Goal: Information Seeking & Learning: Learn about a topic

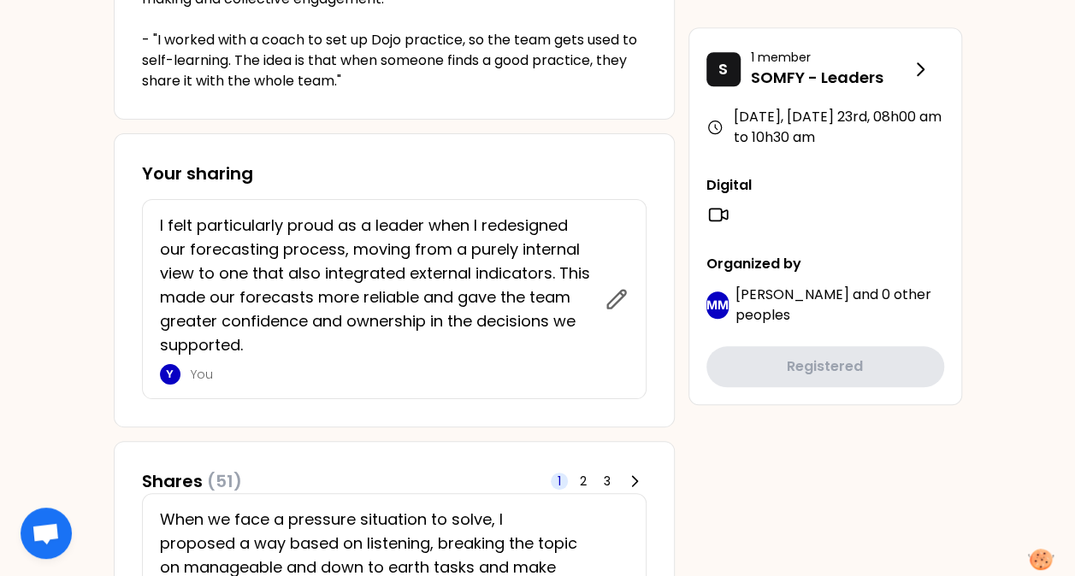
scroll to position [653, 0]
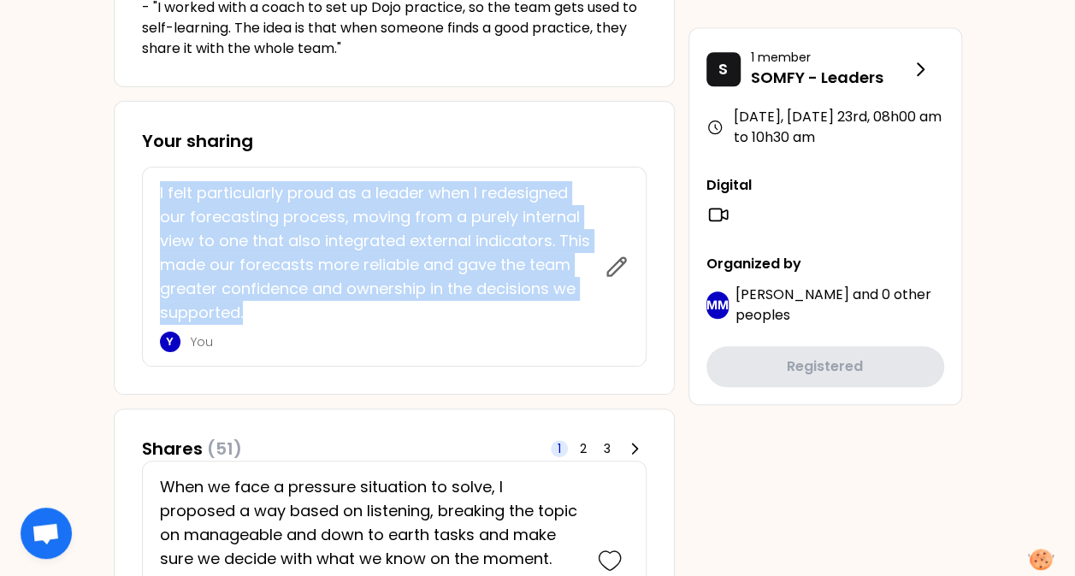
drag, startPoint x: 250, startPoint y: 314, endPoint x: 156, endPoint y: 192, distance: 154.3
click at [156, 192] on div "I felt particularly proud as a leader when I redesigned our forecasting process…" at bounding box center [394, 267] width 505 height 200
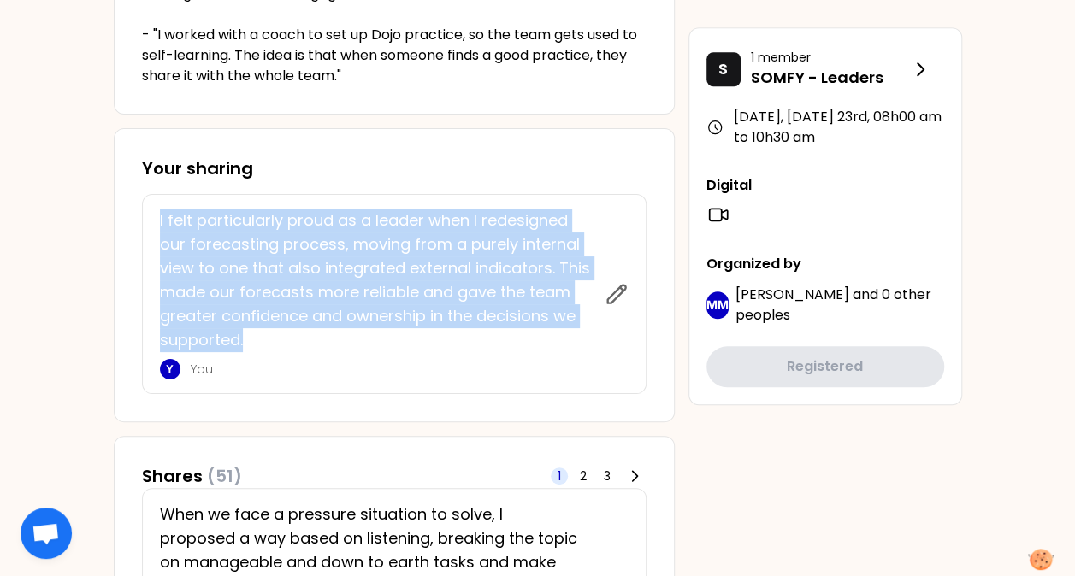
scroll to position [631, 0]
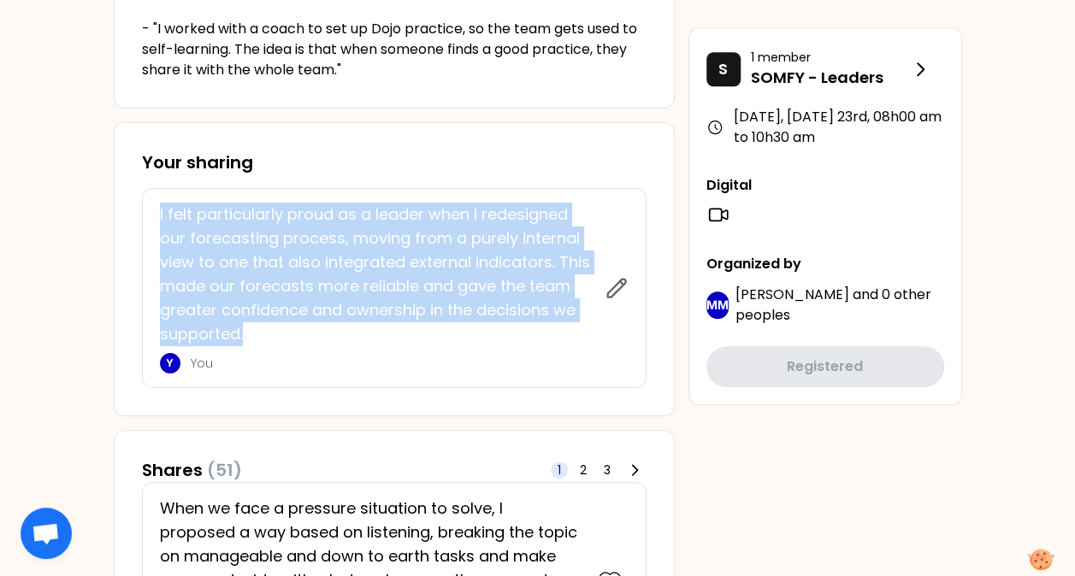
copy p "I felt particularly proud as a leader when I redesigned our forecasting process…"
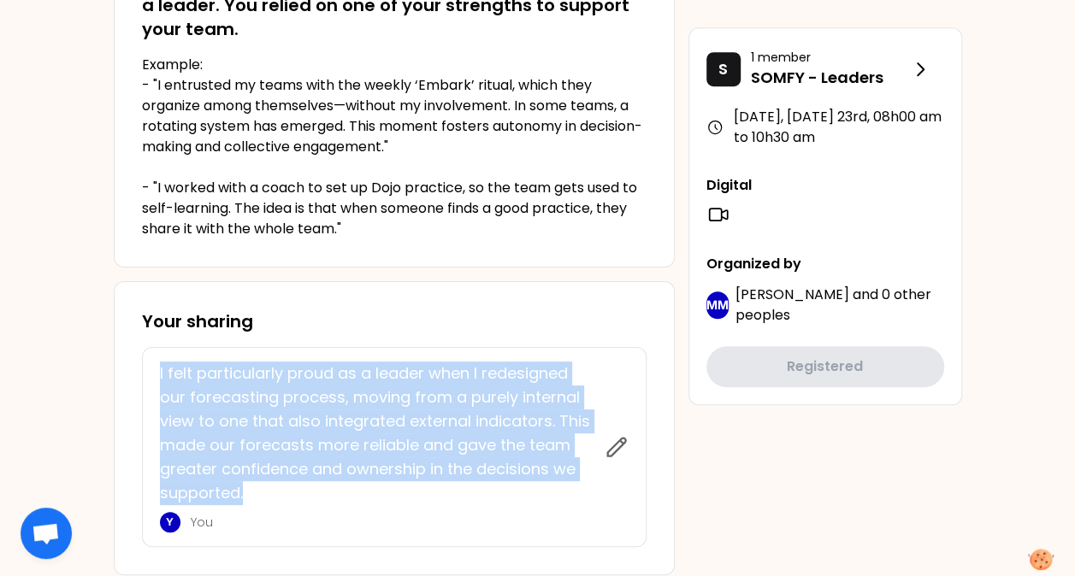
scroll to position [0, 0]
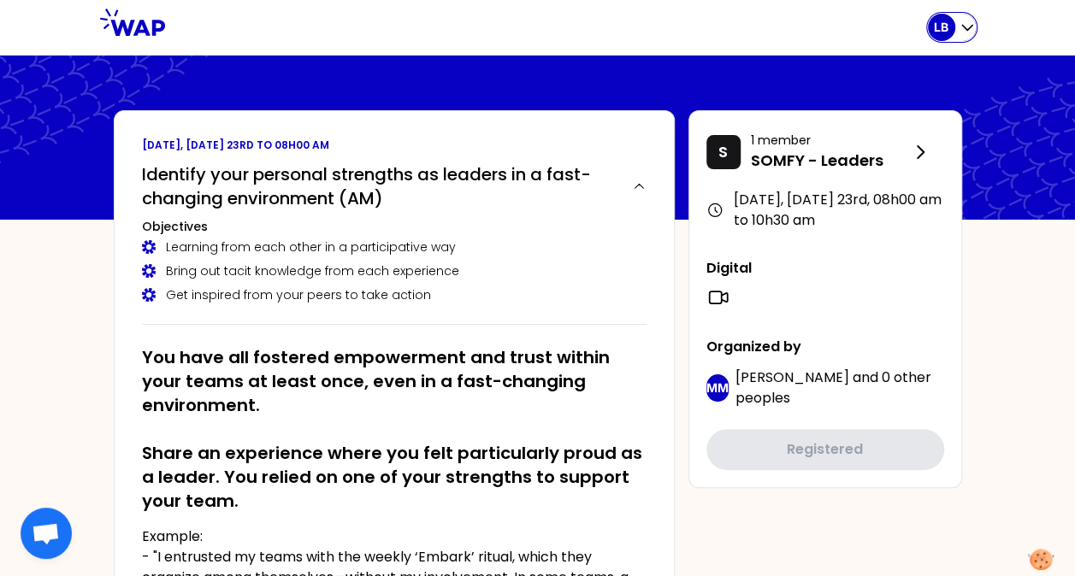
click at [943, 23] on p "LB" at bounding box center [941, 27] width 15 height 17
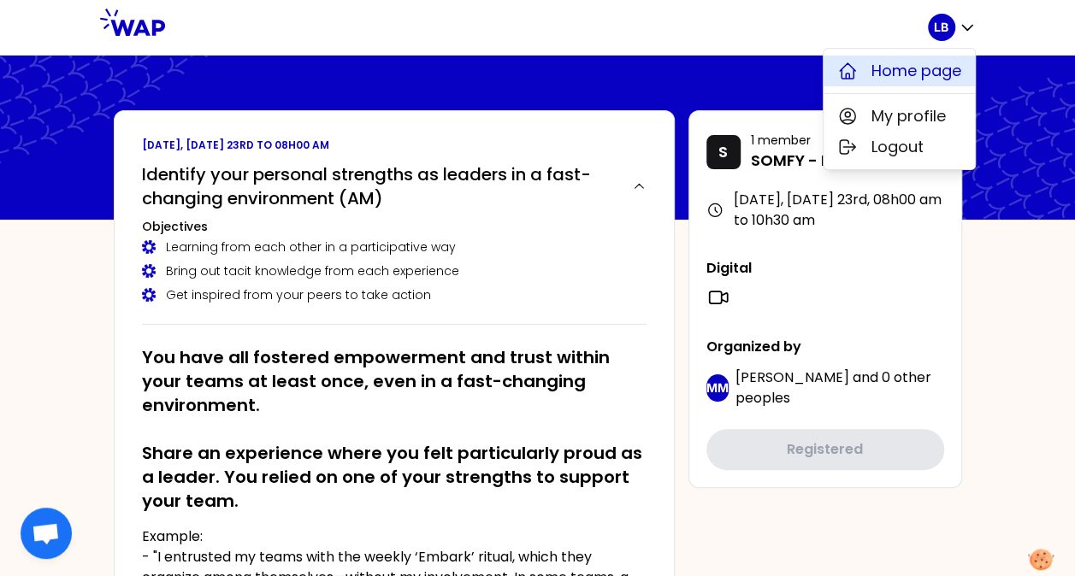
click at [915, 71] on span "Home page" at bounding box center [917, 71] width 90 height 24
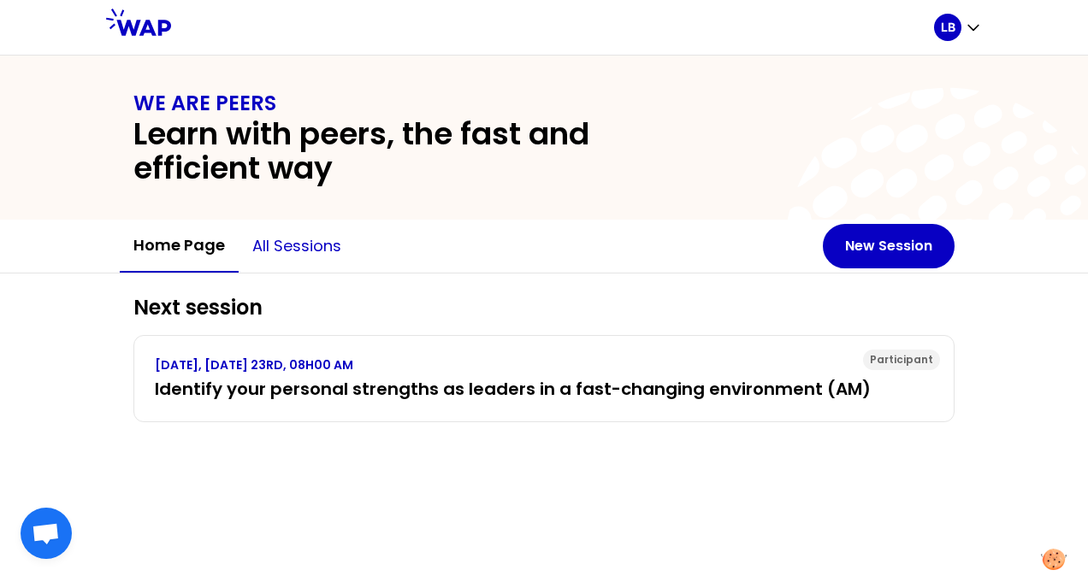
click at [301, 234] on button "All sessions" at bounding box center [297, 246] width 116 height 51
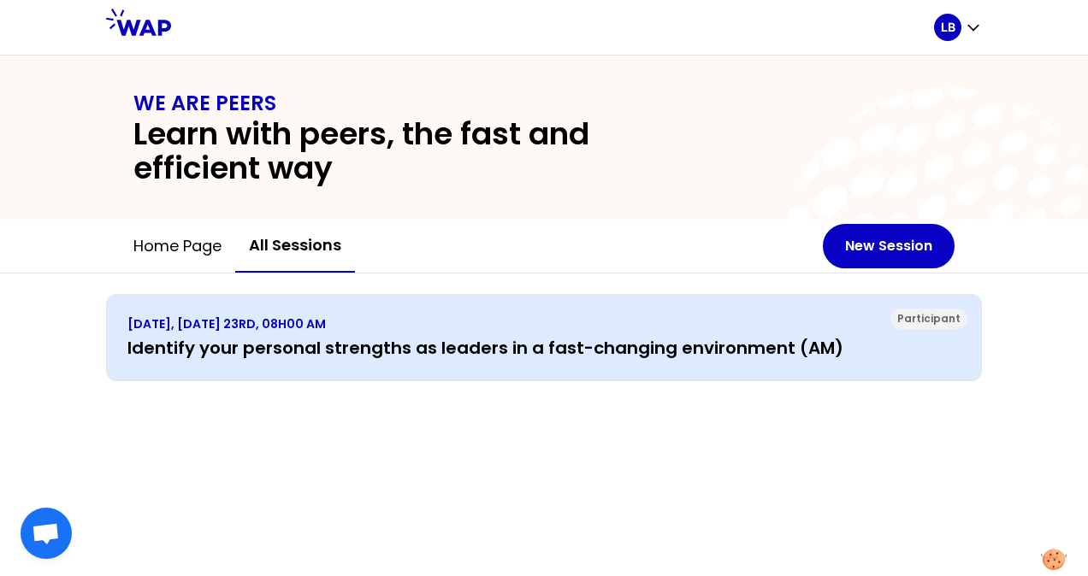
click at [364, 332] on div "[DATE], [DATE] 23RD, 08H00 AM Identify your personal strengths as leaders in a …" at bounding box center [543, 338] width 833 height 44
